Goal: Task Accomplishment & Management: Use online tool/utility

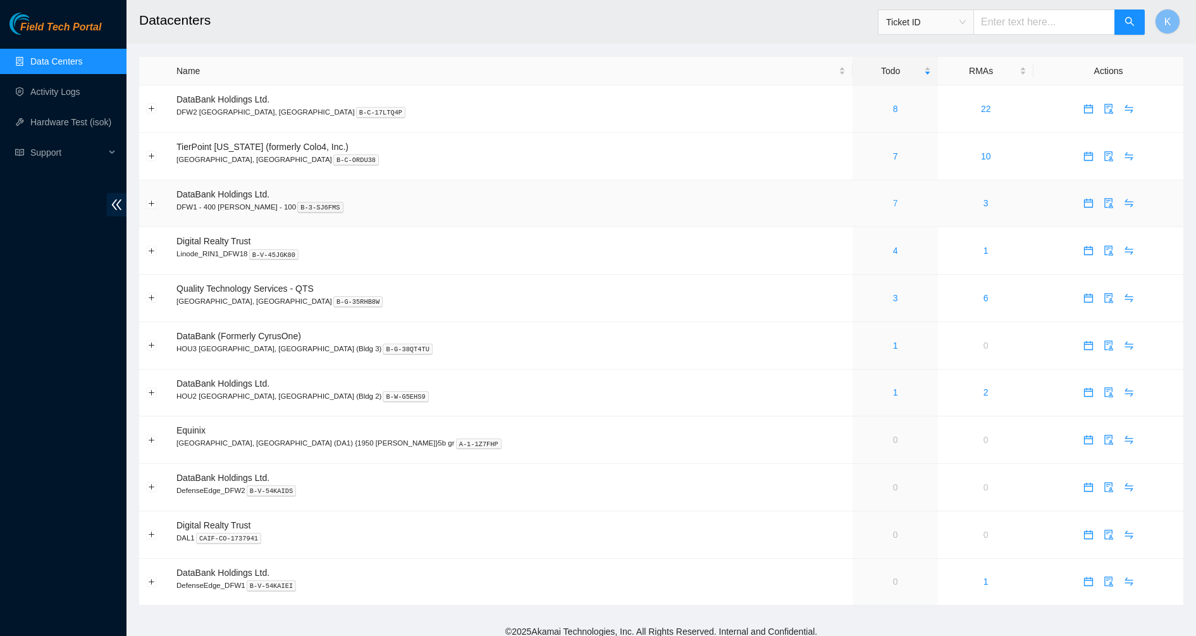
click at [893, 205] on link "7" at bounding box center [895, 203] width 5 height 10
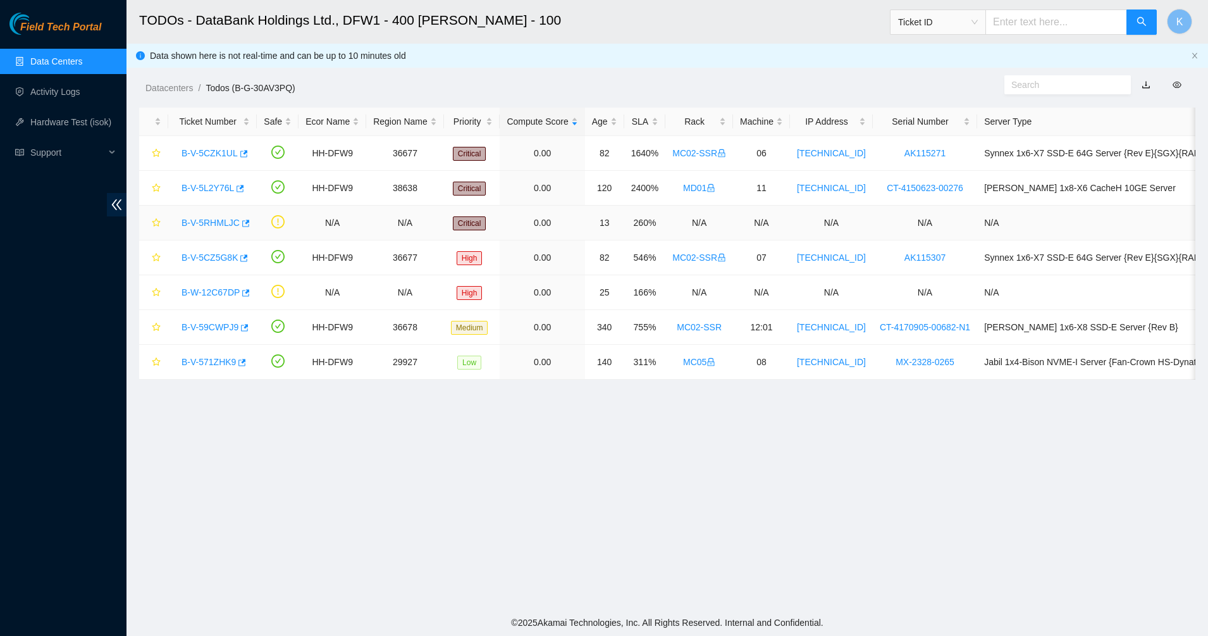
click at [223, 228] on div "B-V-5RHMLJC" at bounding box center [212, 223] width 75 height 20
click at [219, 223] on link "B-V-5RHMLJC" at bounding box center [211, 223] width 58 height 10
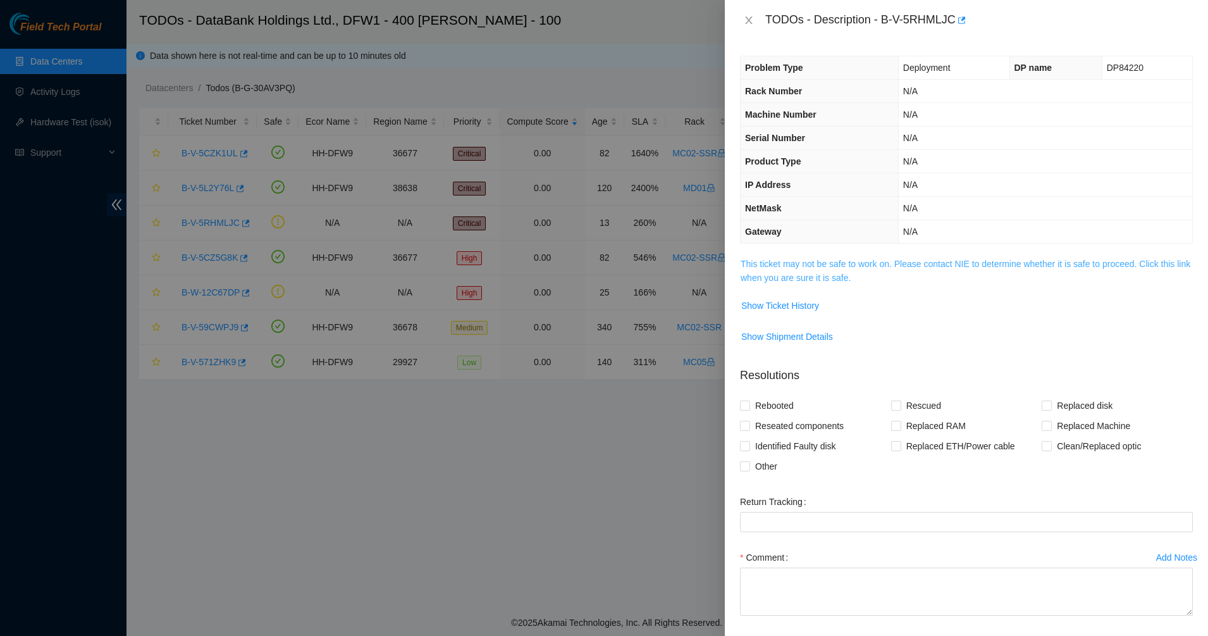
click at [787, 272] on link "This ticket may not be safe to work on. Please contact NIE to determine whether…" at bounding box center [966, 271] width 450 height 24
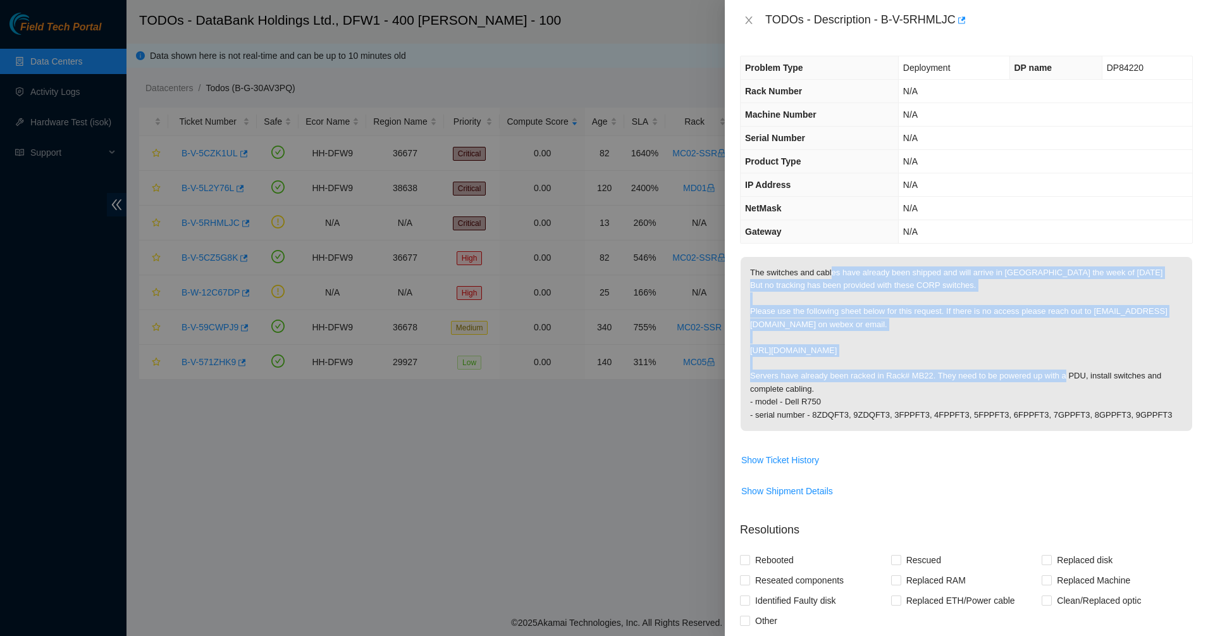
drag, startPoint x: 824, startPoint y: 288, endPoint x: 846, endPoint y: 389, distance: 103.0
click at [846, 389] on p "The switches and cables have already been shipped and will arrive in [GEOGRAPHI…" at bounding box center [967, 344] width 452 height 174
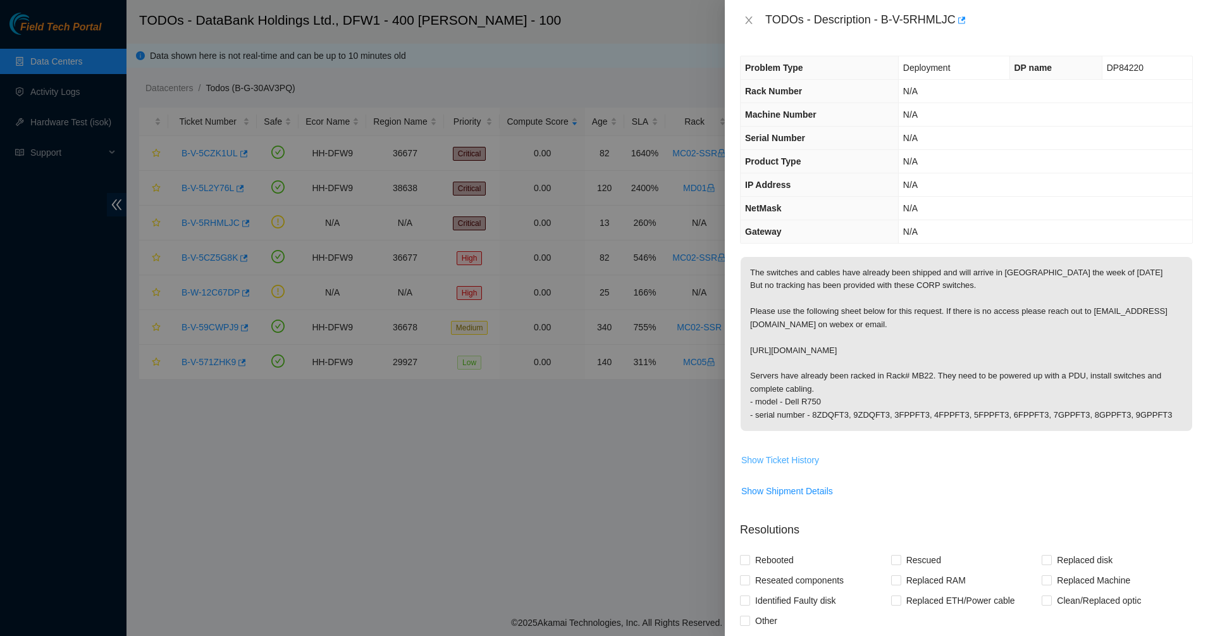
click at [785, 467] on span "Show Ticket History" at bounding box center [780, 460] width 78 height 14
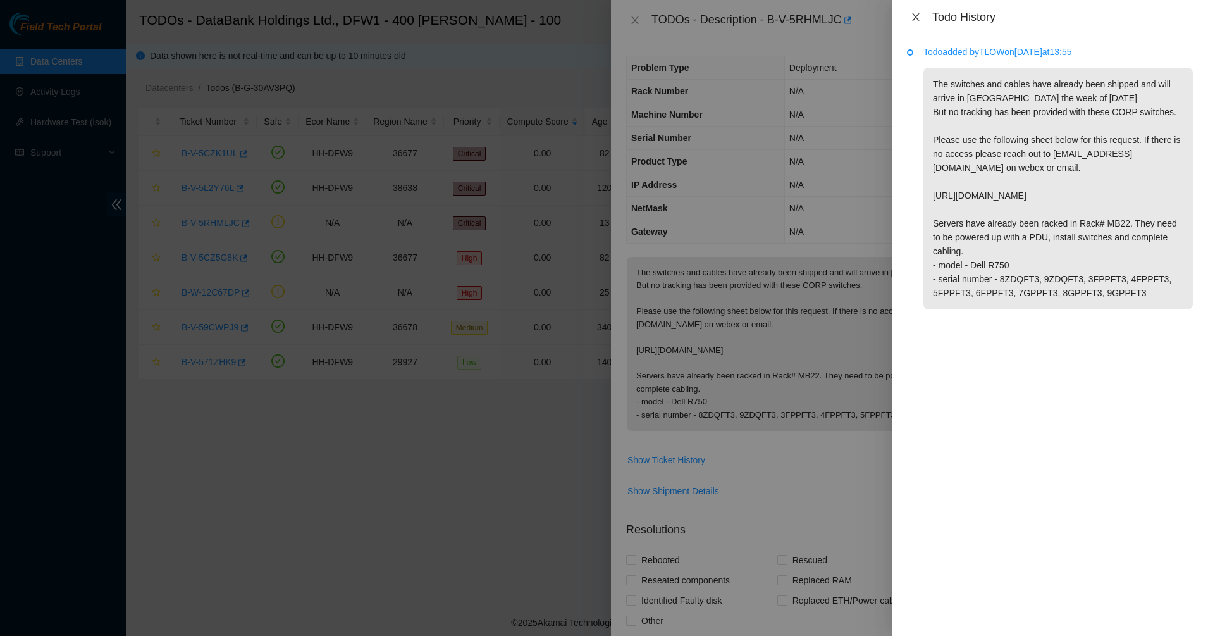
click at [915, 18] on icon "close" at bounding box center [916, 17] width 10 height 10
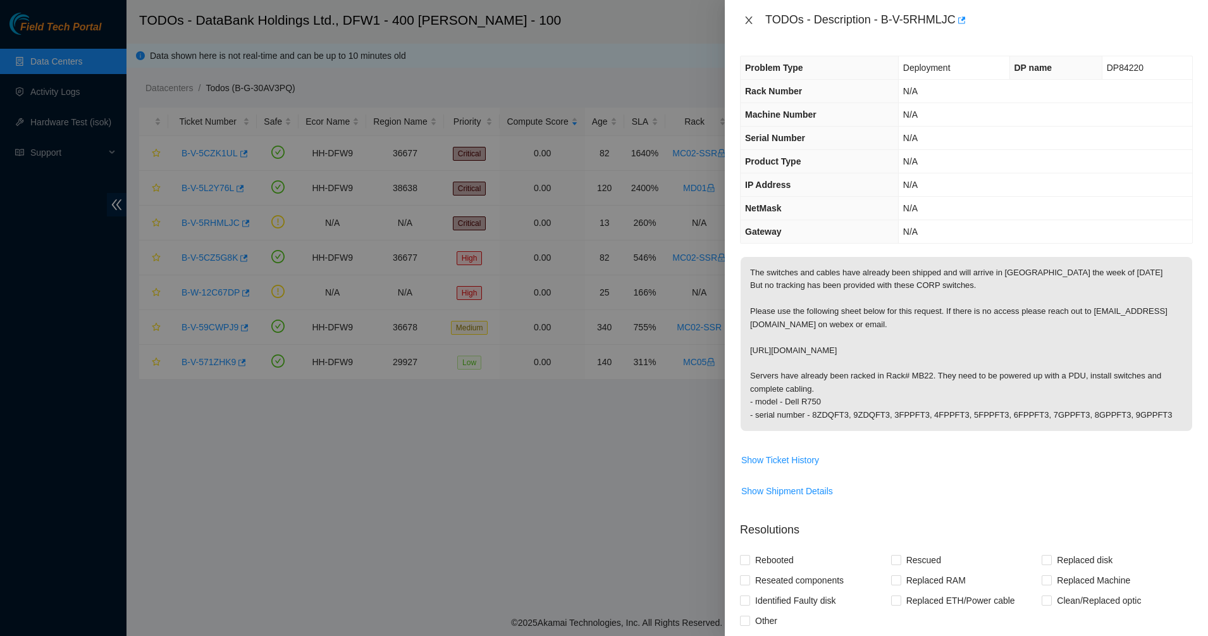
click at [746, 16] on icon "close" at bounding box center [748, 20] width 7 height 8
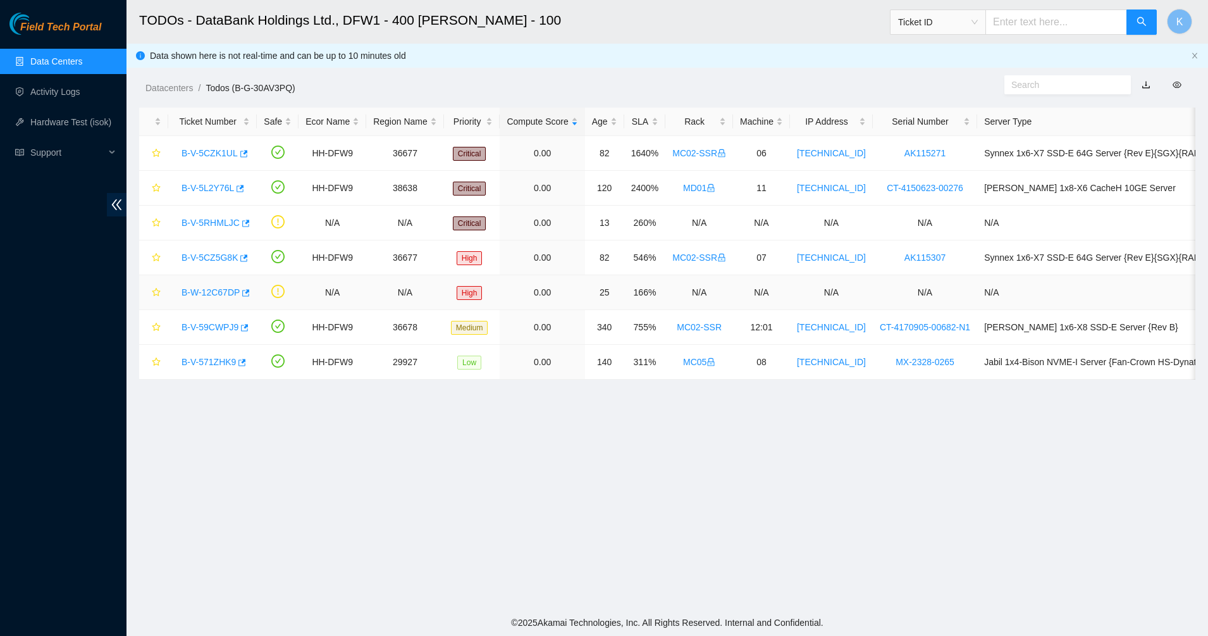
click at [220, 292] on link "B-W-12C67DP" at bounding box center [211, 292] width 58 height 10
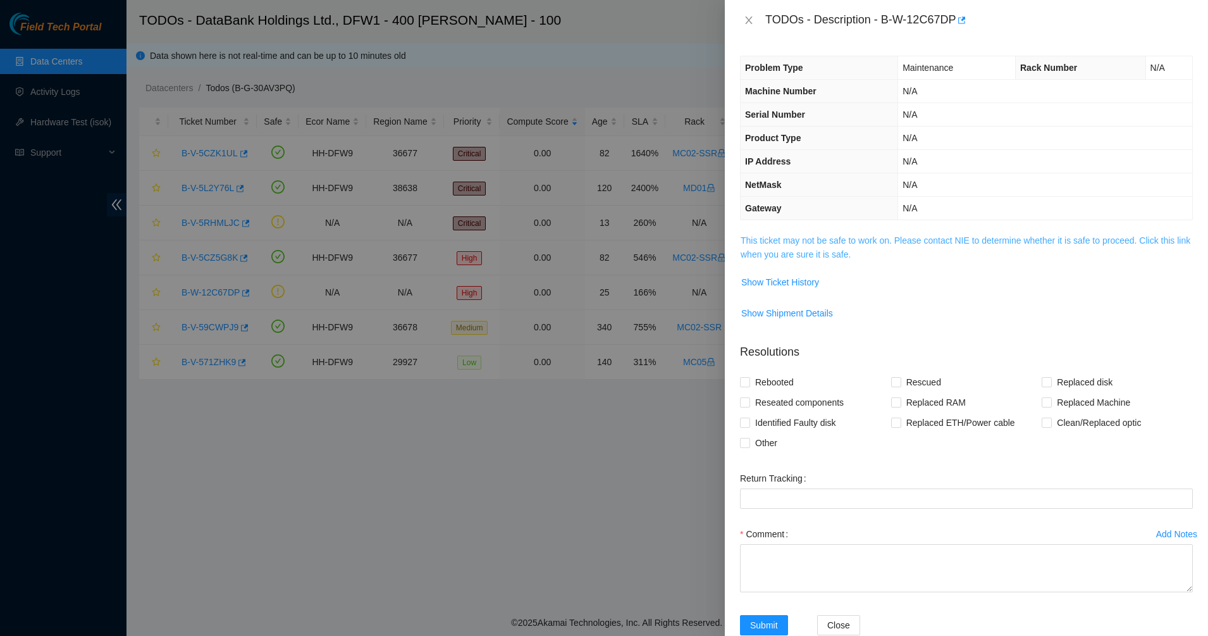
click at [805, 257] on link "This ticket may not be safe to work on. Please contact NIE to determine whether…" at bounding box center [966, 247] width 450 height 24
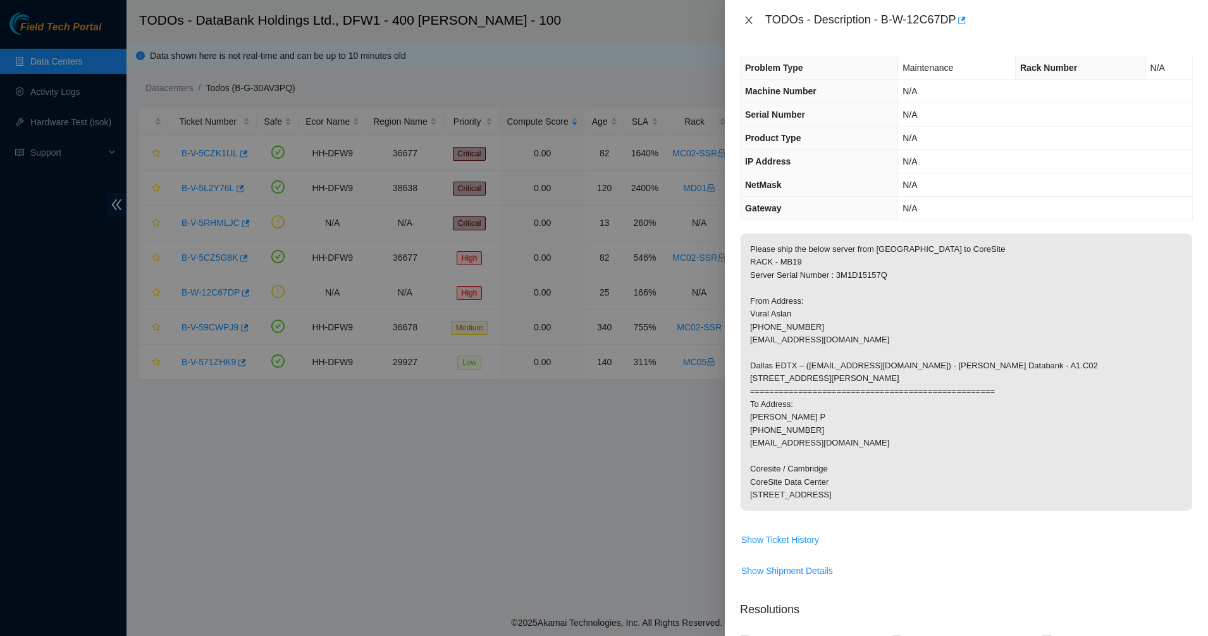
click at [750, 20] on icon "close" at bounding box center [749, 20] width 10 height 10
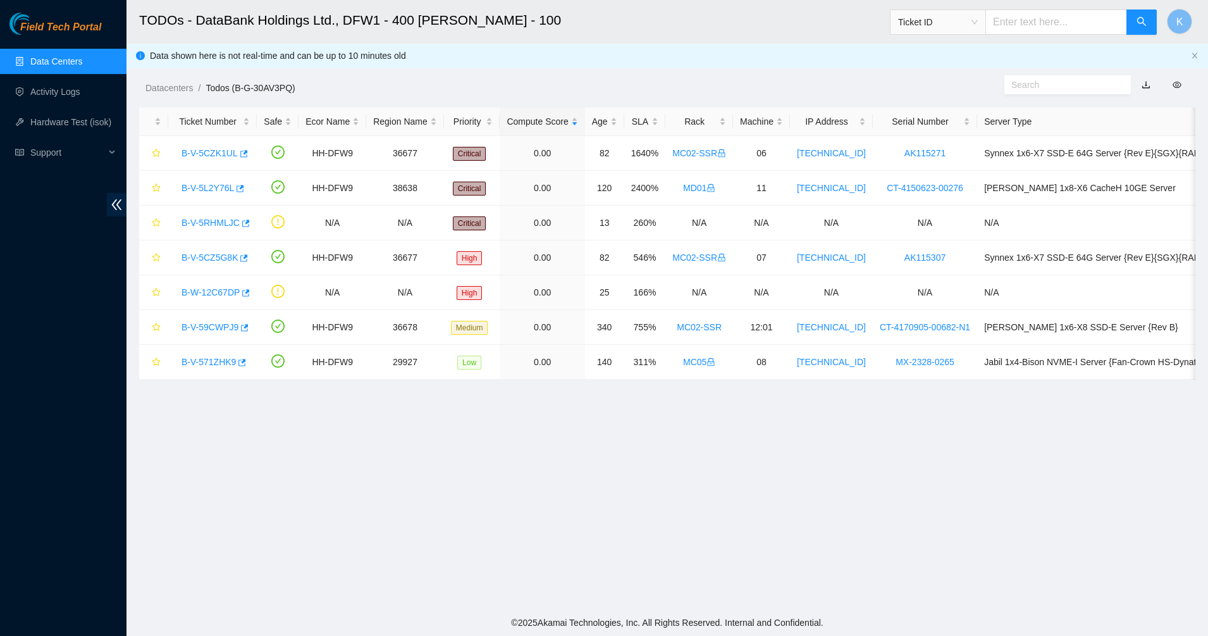
click at [595, 49] on div "Datacenters / Todos (B-G-30AV3PQ) /" at bounding box center [533, 59] width 812 height 71
